Goal: Task Accomplishment & Management: Manage account settings

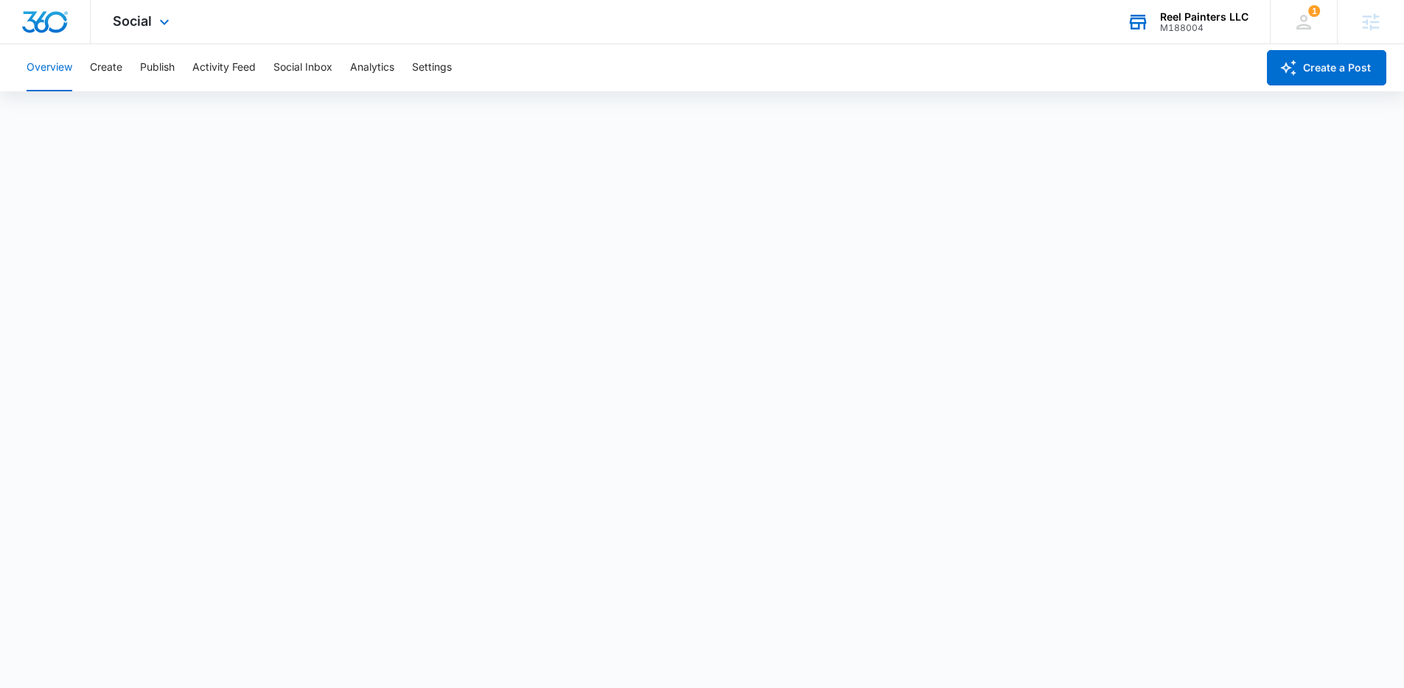
click at [1194, 7] on div "Reel Painters LLC M188004 Your Accounts View All" at bounding box center [1187, 21] width 165 height 43
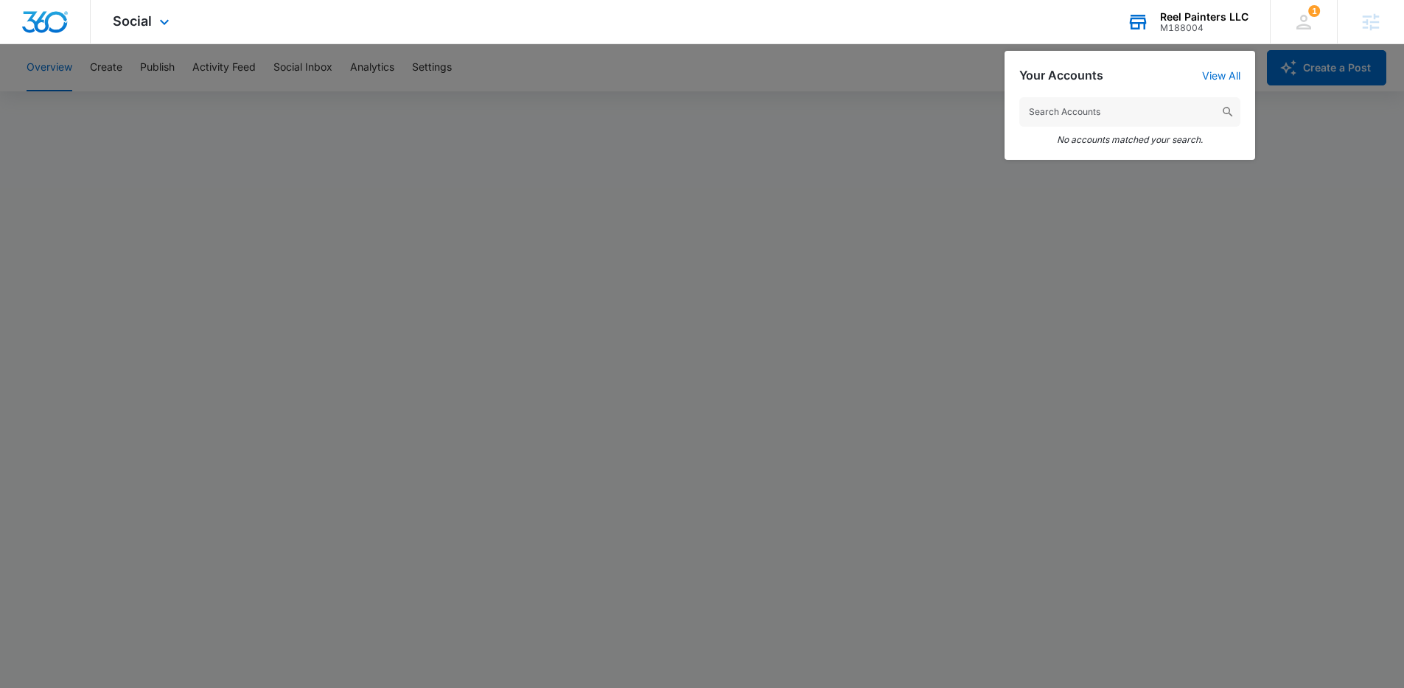
click at [1113, 106] on input "text" at bounding box center [1129, 111] width 221 height 29
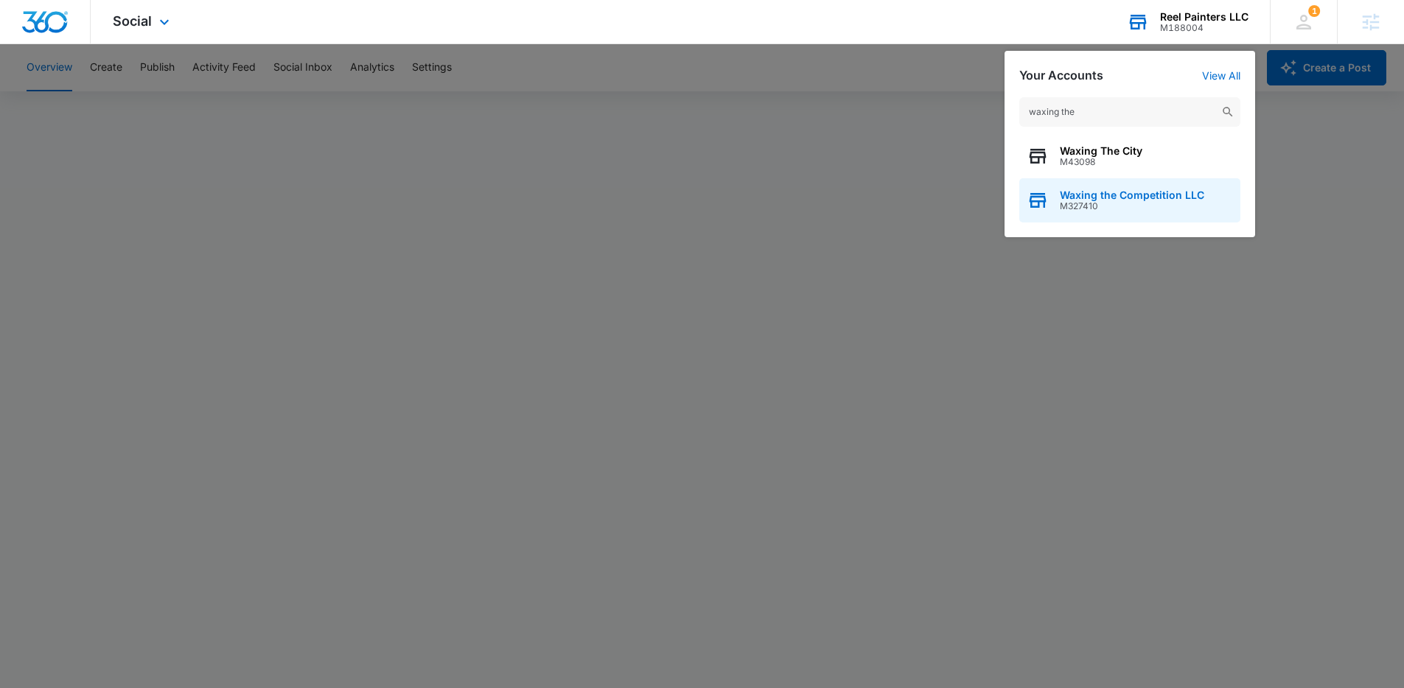
type input "waxing the"
click at [1111, 202] on span "M327410" at bounding box center [1132, 206] width 144 height 10
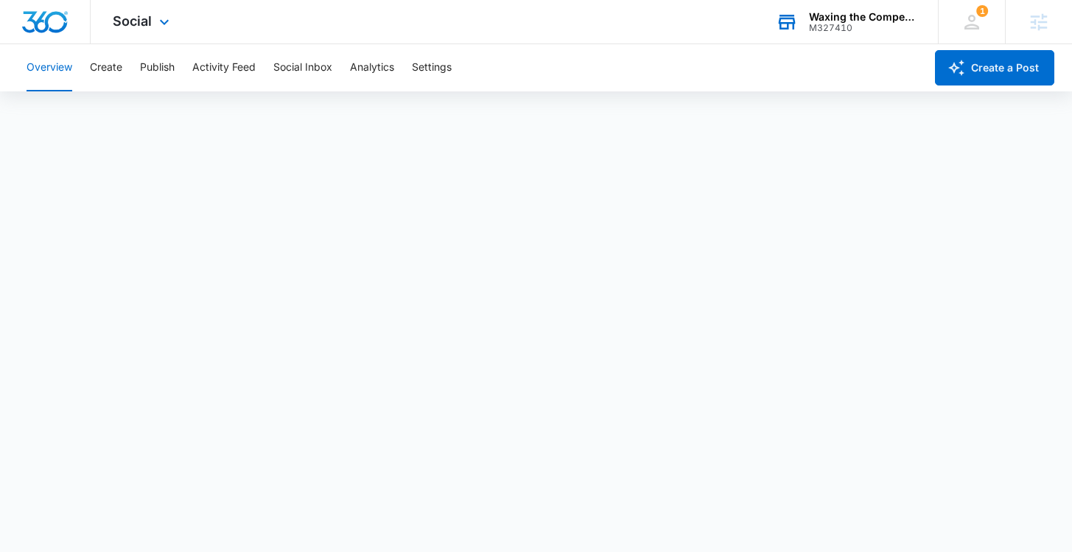
click at [647, 67] on div "Overview Create Publish Activity Feed Social Inbox Analytics Settings" at bounding box center [471, 67] width 907 height 47
click at [129, 16] on span "Social" at bounding box center [132, 20] width 39 height 15
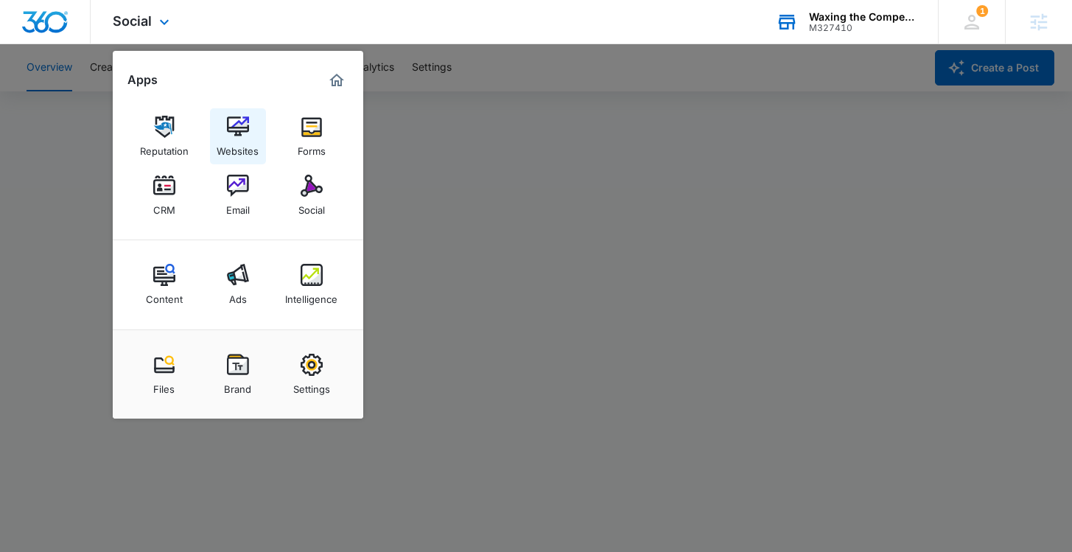
click at [239, 128] on img at bounding box center [238, 127] width 22 height 22
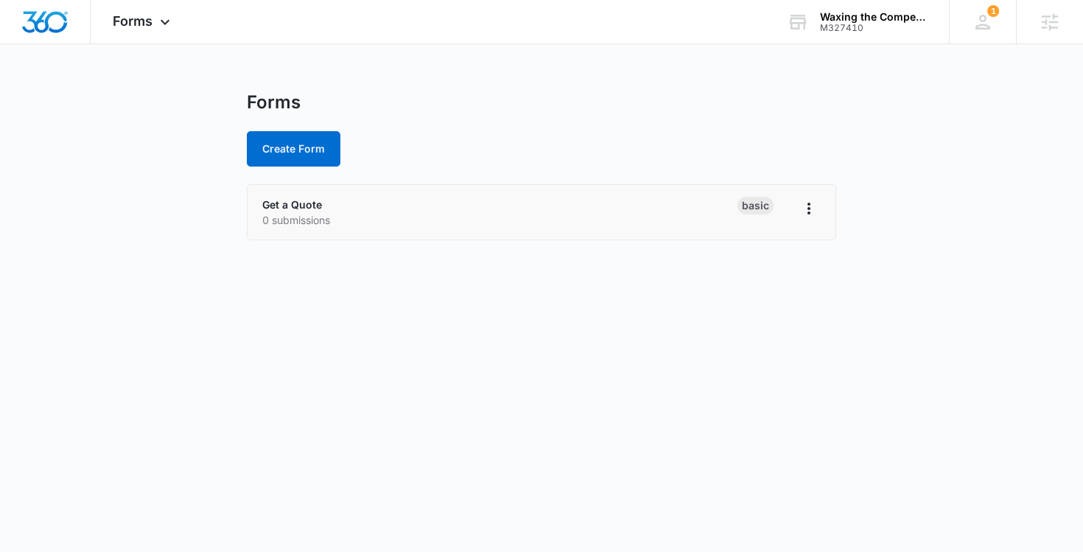
click at [409, 220] on p "0 submissions" at bounding box center [499, 219] width 475 height 15
click at [812, 210] on icon "Overflow Menu" at bounding box center [809, 209] width 18 height 18
drag, startPoint x: 444, startPoint y: 199, endPoint x: 371, endPoint y: 199, distance: 73.7
click at [444, 199] on div "Get a Quote 0 submissions" at bounding box center [499, 212] width 475 height 31
click at [295, 206] on link "Get a Quote" at bounding box center [292, 204] width 60 height 13
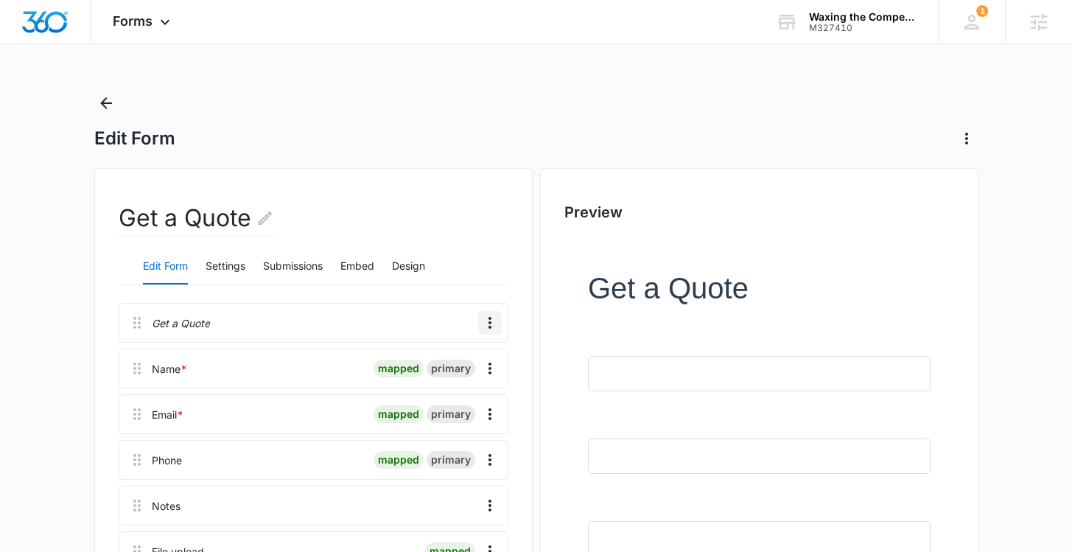
click at [497, 323] on icon "Overflow Menu" at bounding box center [490, 323] width 18 height 18
click at [461, 391] on div "Delete" at bounding box center [450, 386] width 31 height 10
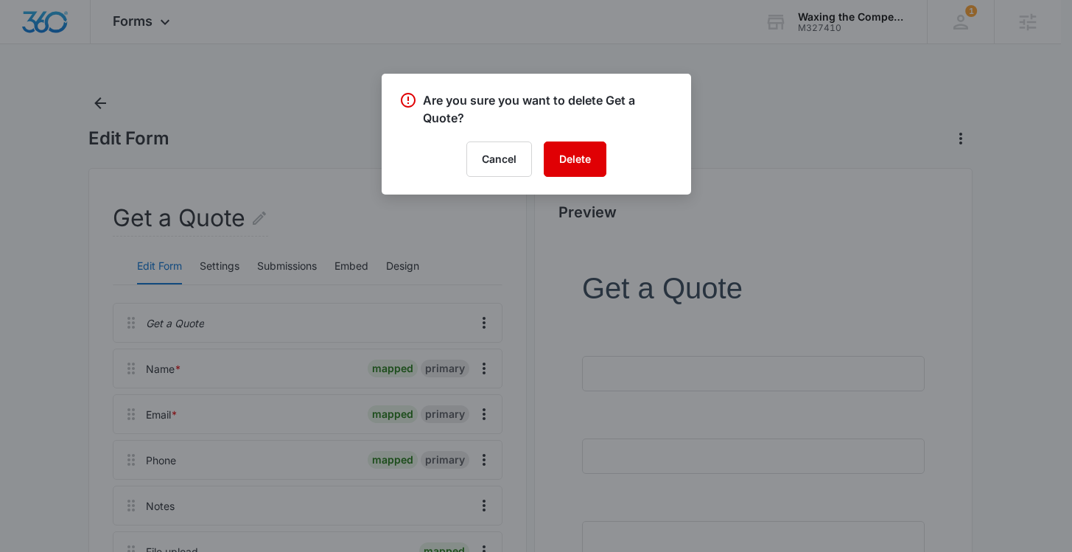
click at [572, 161] on button "Delete" at bounding box center [575, 158] width 63 height 35
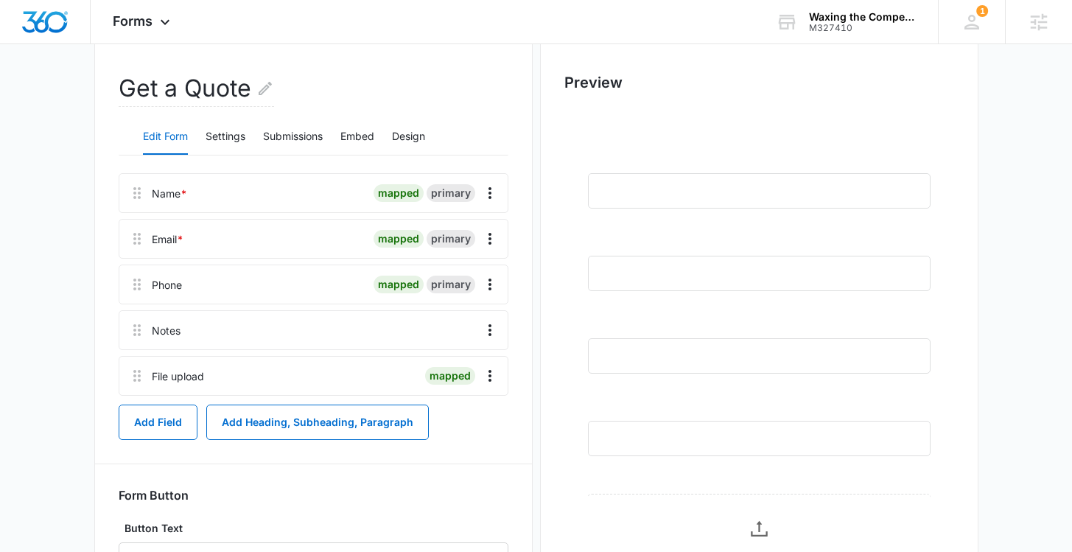
scroll to position [120, 0]
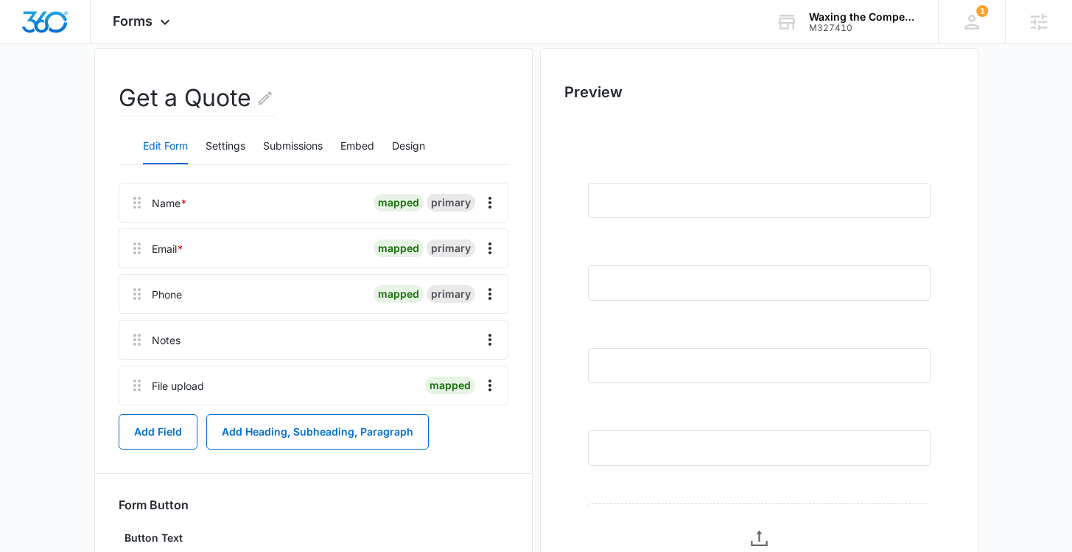
click at [187, 340] on div at bounding box center [329, 340] width 286 height 38
click at [486, 341] on icon "Overflow Menu" at bounding box center [490, 340] width 18 height 18
click at [450, 380] on div "Edit" at bounding box center [450, 381] width 31 height 10
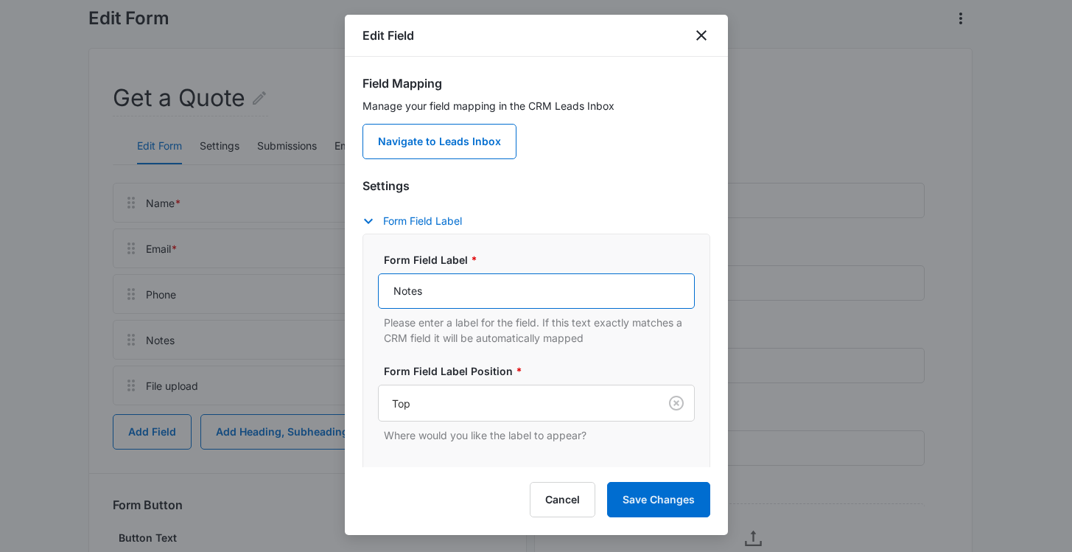
drag, startPoint x: 438, startPoint y: 295, endPoint x: 326, endPoint y: 290, distance: 112.9
click at [326, 290] on body "Forms Apps Reputation Websites Forms CRM Email Social Content Ads Intelligence …" at bounding box center [536, 326] width 1072 height 892
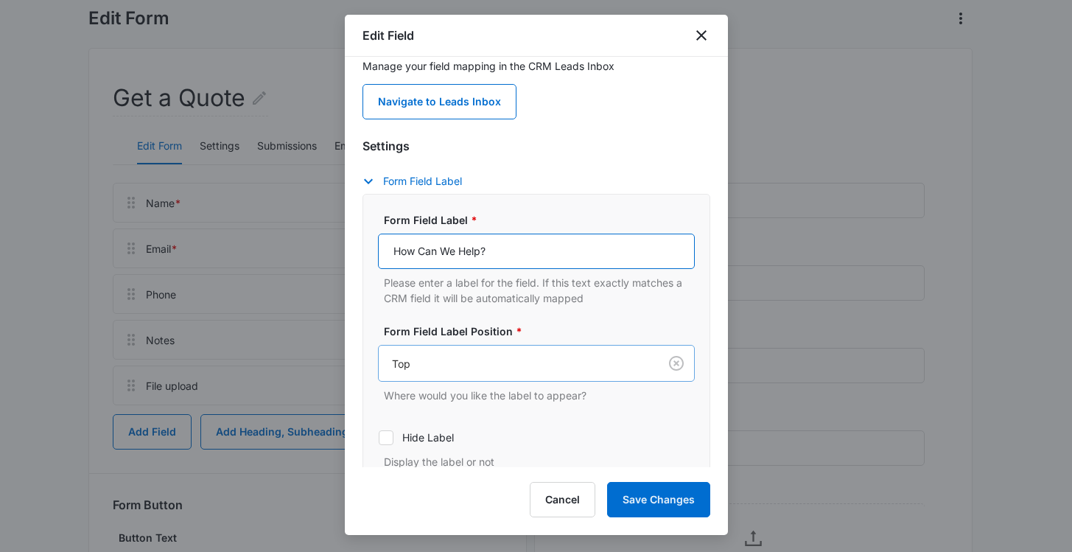
scroll to position [40, 0]
type input "How Can We Help?"
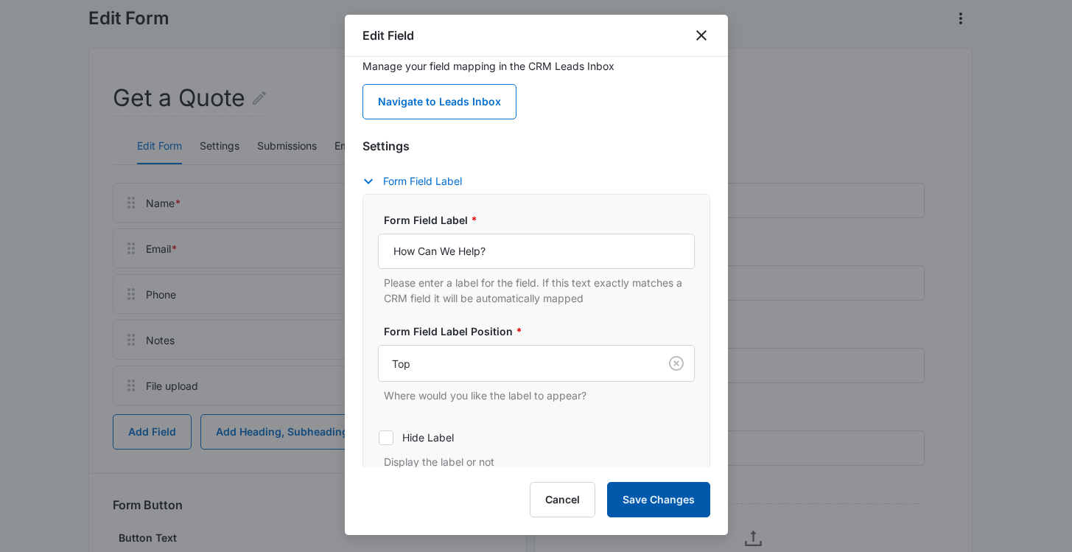
click at [651, 496] on button "Save Changes" at bounding box center [658, 499] width 103 height 35
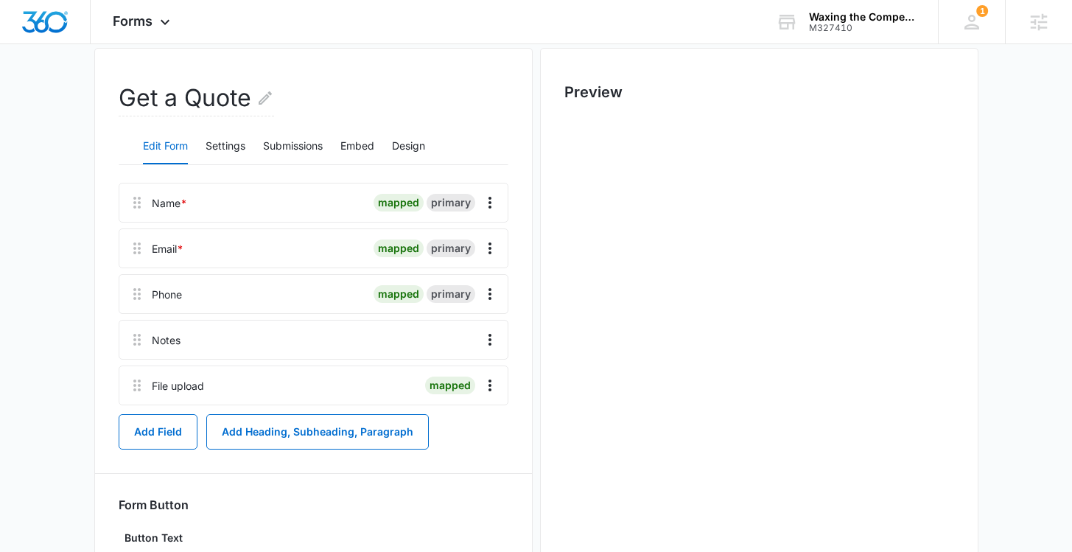
scroll to position [0, 0]
click at [169, 438] on button "Add Field" at bounding box center [158, 431] width 79 height 35
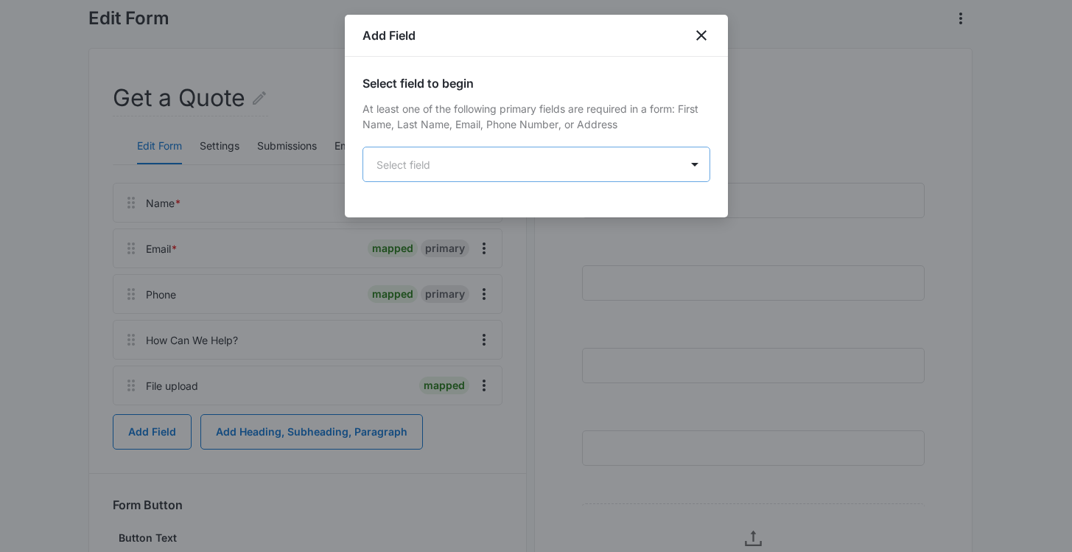
click at [547, 169] on body "Forms Apps Reputation Websites Forms CRM Email Social Content Ads Intelligence …" at bounding box center [536, 326] width 1072 height 892
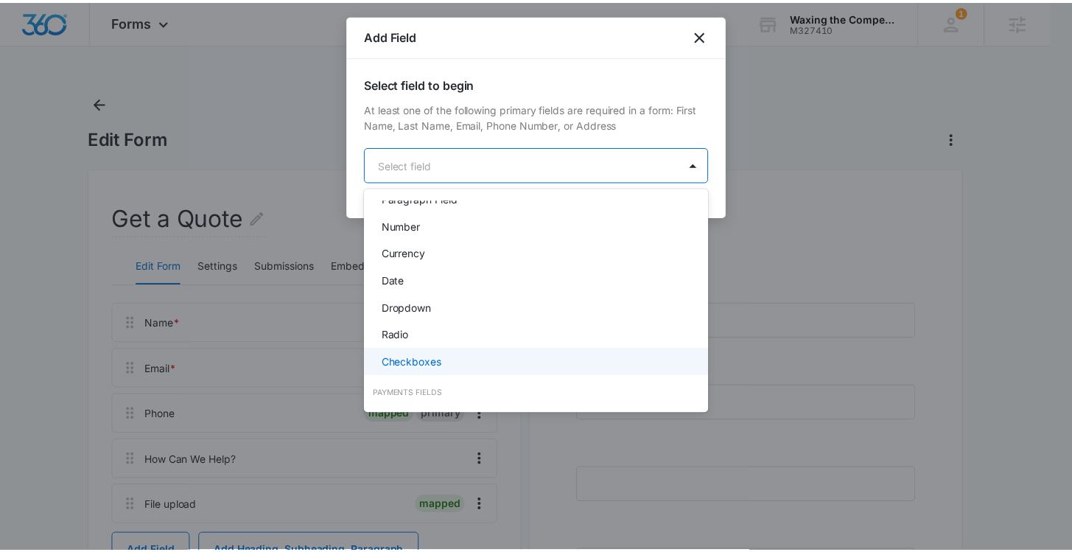
scroll to position [254, 0]
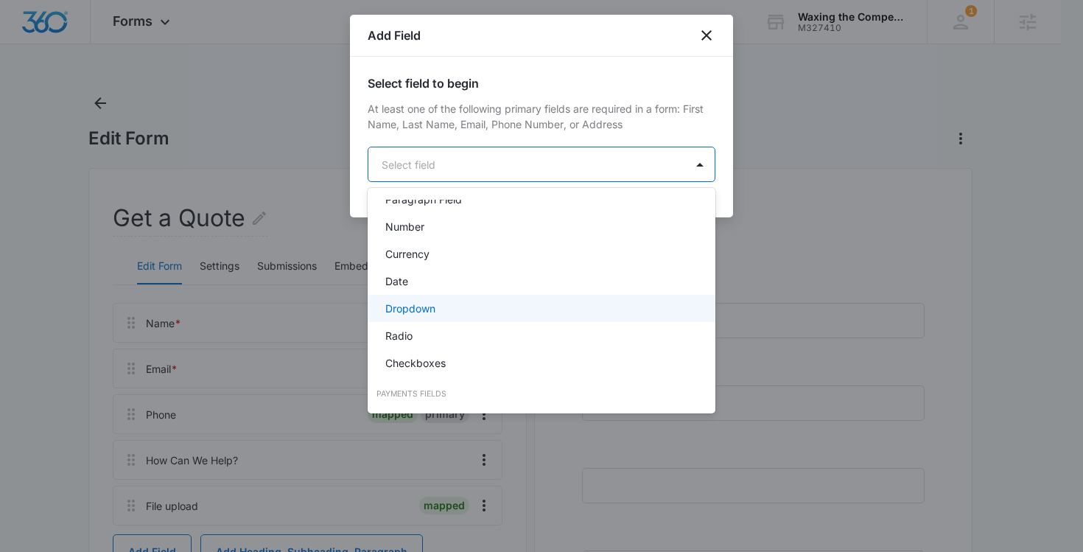
click at [492, 299] on div "Dropdown" at bounding box center [542, 308] width 348 height 27
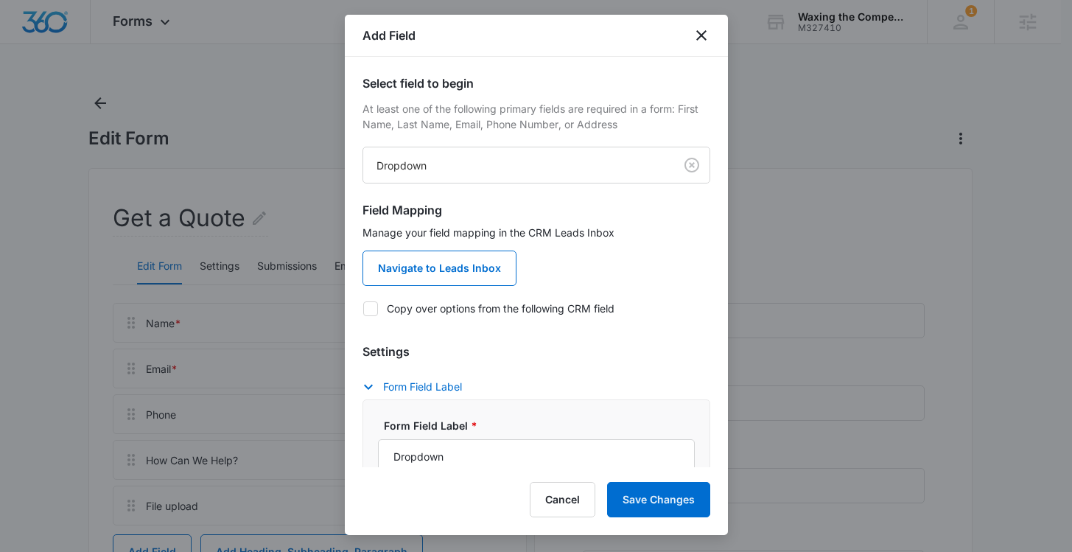
click at [364, 310] on icon at bounding box center [370, 308] width 13 height 13
click at [363, 309] on input "Copy over options from the following CRM field" at bounding box center [363, 308] width 1 height 1
checkbox input "true"
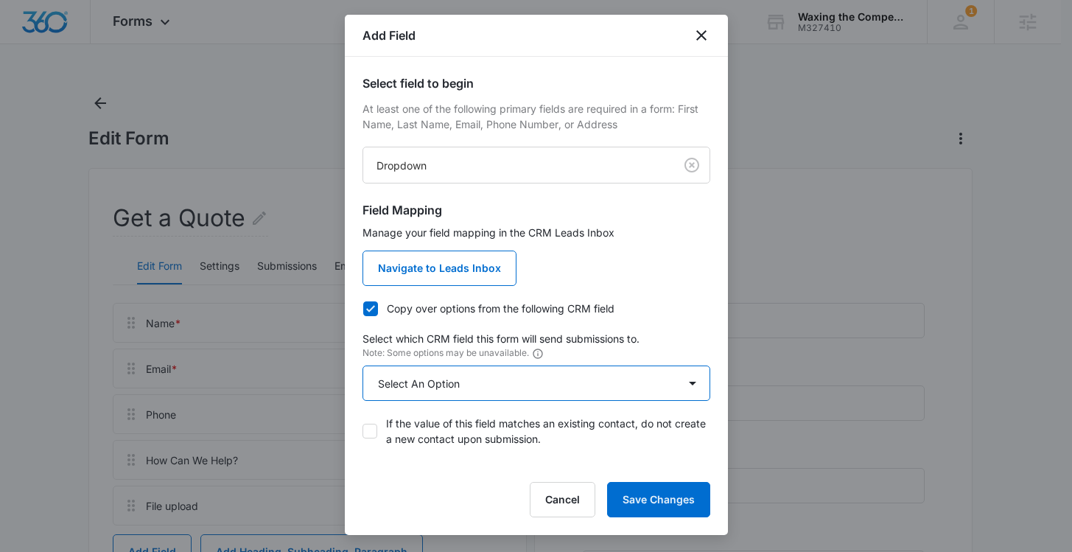
click at [508, 388] on select "Select An Option Select An Option Agree to Subscribe Best Way To Contact Qualif…" at bounding box center [537, 382] width 348 height 35
select select "333"
click at [363, 365] on select "Select An Option Select An Option Agree to Subscribe Best Way To Contact Qualif…" at bounding box center [537, 382] width 348 height 35
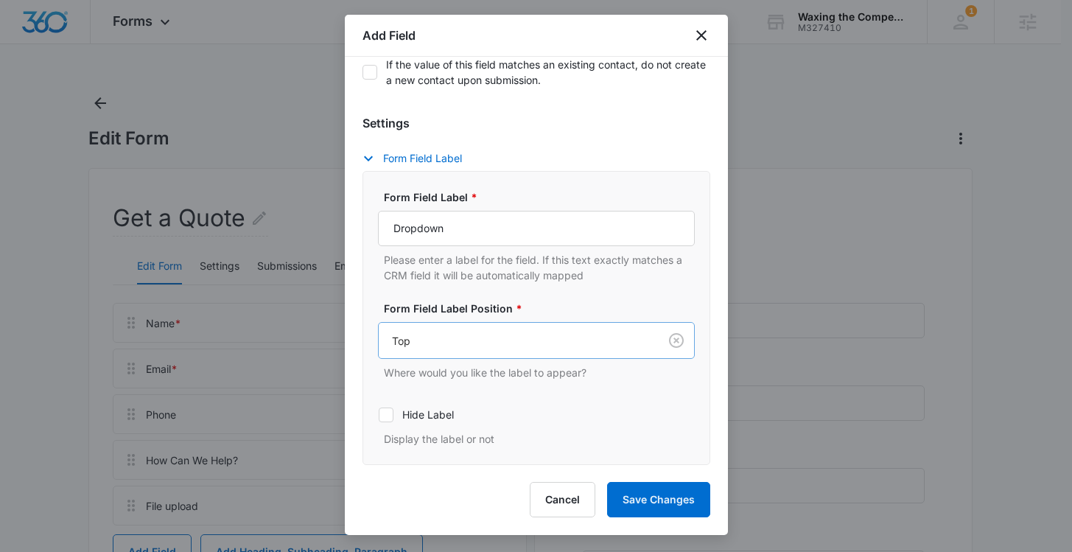
scroll to position [371, 0]
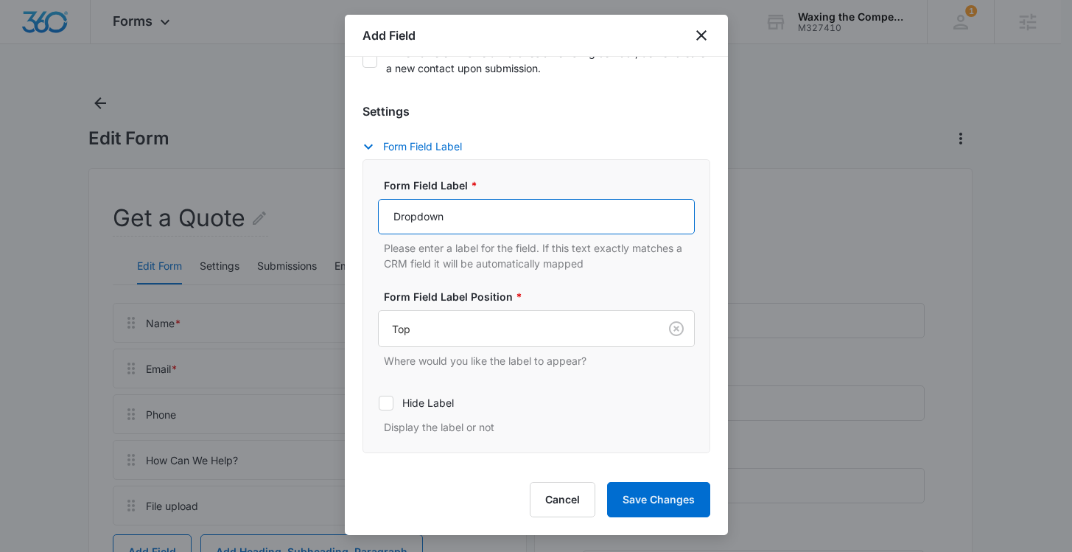
drag, startPoint x: 482, startPoint y: 220, endPoint x: 344, endPoint y: 219, distance: 137.8
click at [345, 219] on div "Select field to begin At least one of the following primary fields are required…" at bounding box center [536, 262] width 383 height 410
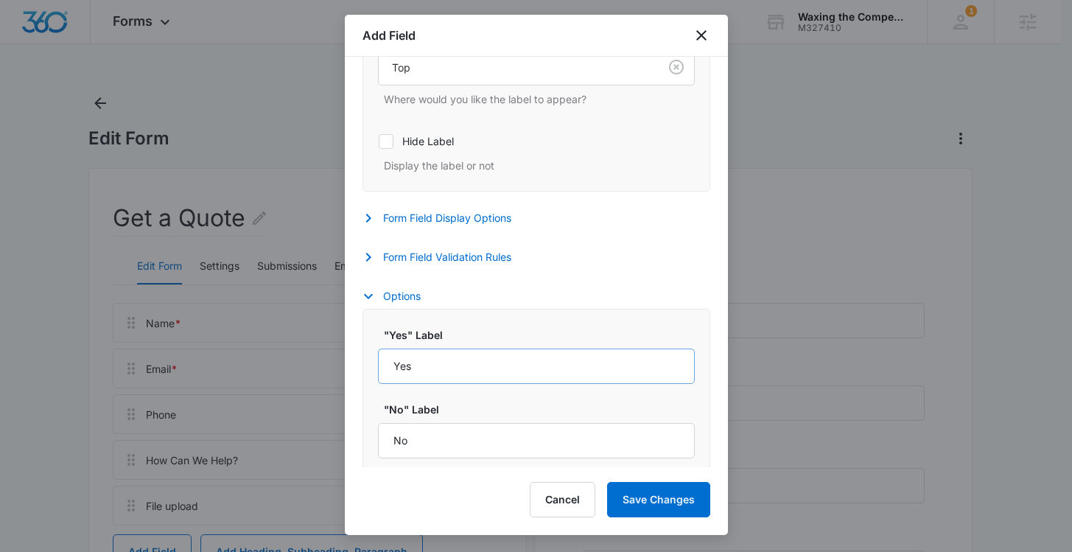
scroll to position [643, 0]
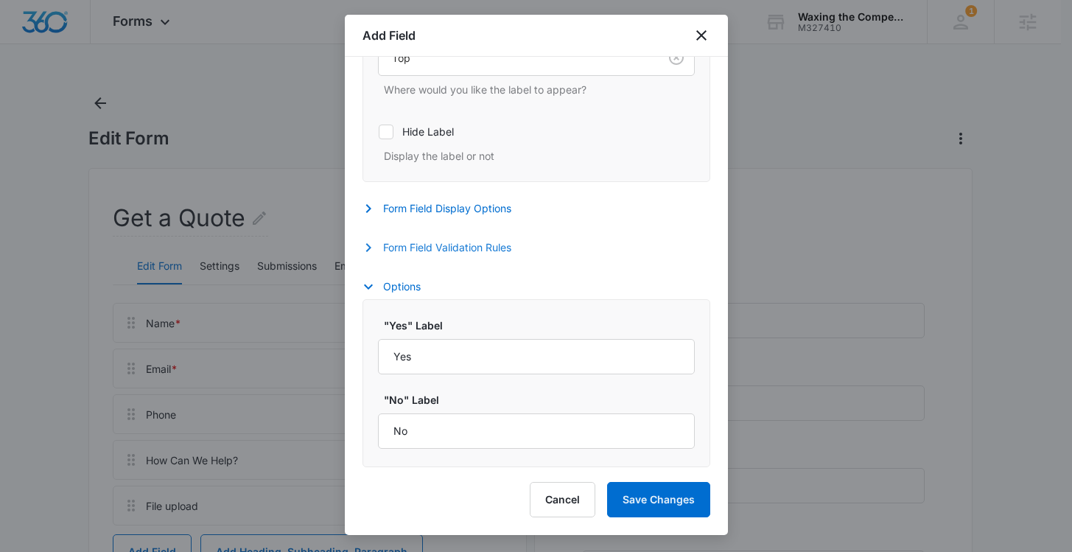
type input "May we add you to our mailing list?"
click at [469, 248] on button "Form Field Validation Rules" at bounding box center [445, 248] width 164 height 18
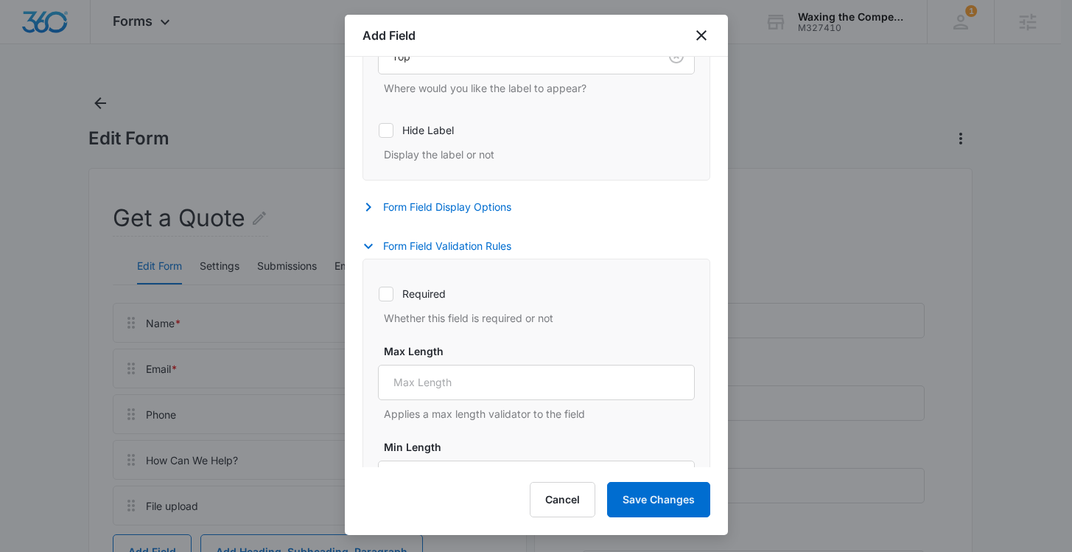
click at [388, 298] on icon at bounding box center [385, 293] width 13 height 13
click at [379, 294] on input "Required" at bounding box center [378, 293] width 1 height 1
checkbox input "true"
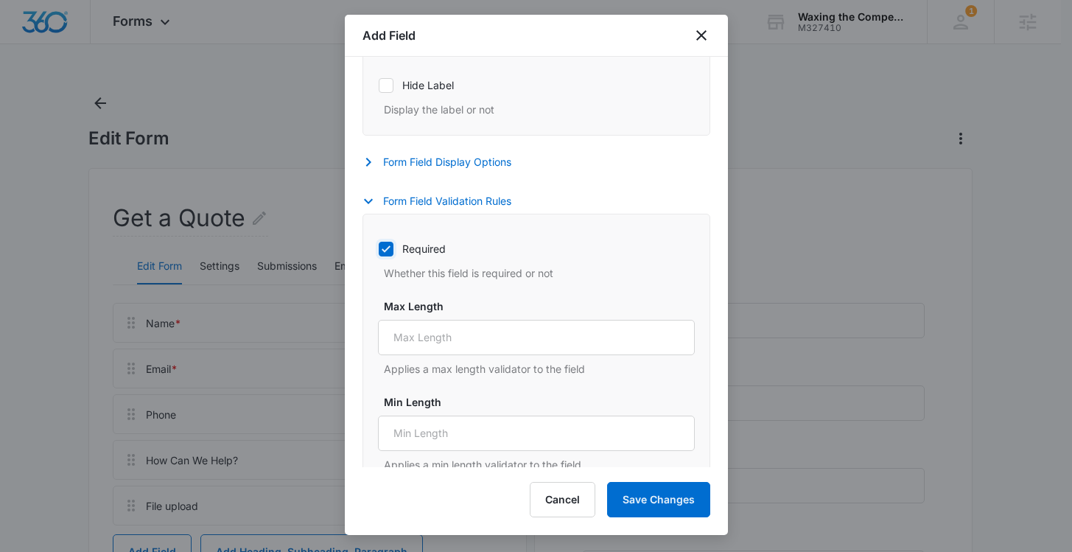
scroll to position [689, 0]
click at [652, 501] on button "Save Changes" at bounding box center [658, 499] width 103 height 35
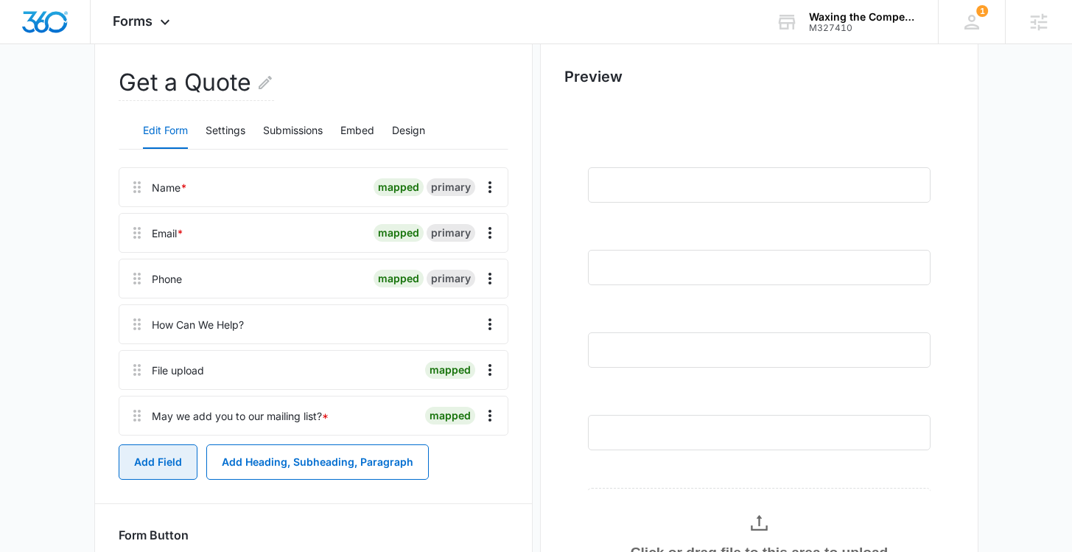
scroll to position [139, 0]
